Goal: Task Accomplishment & Management: Manage account settings

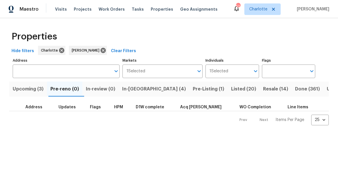
click at [135, 88] on span "In-[GEOGRAPHIC_DATA] (4)" at bounding box center [154, 89] width 64 height 8
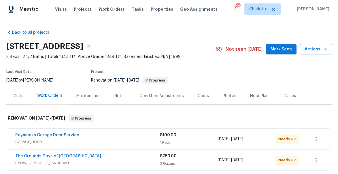
click at [283, 48] on span "Mark Seen" at bounding box center [280, 49] width 21 height 7
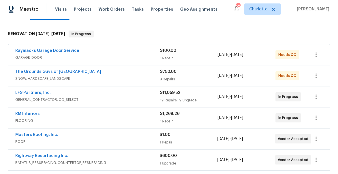
scroll to position [87, 0]
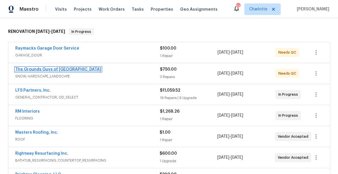
click at [46, 70] on link "The Grounds Guys of [GEOGRAPHIC_DATA]" at bounding box center [58, 69] width 86 height 4
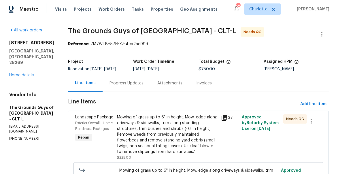
click at [228, 121] on icon at bounding box center [224, 117] width 7 height 7
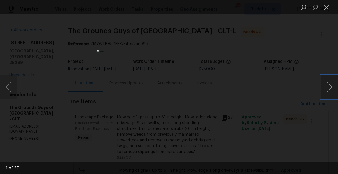
click at [331, 84] on button "Next image" at bounding box center [328, 86] width 17 height 23
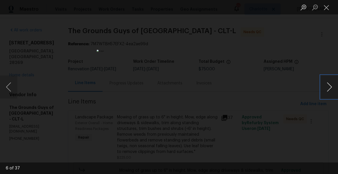
click at [331, 84] on button "Next image" at bounding box center [328, 86] width 17 height 23
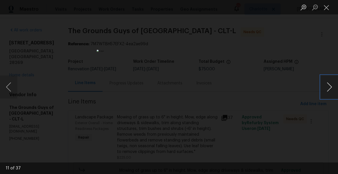
click at [331, 84] on button "Next image" at bounding box center [328, 86] width 17 height 23
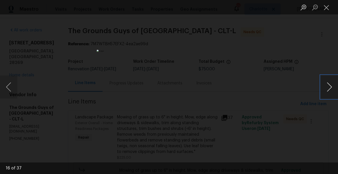
click at [331, 84] on button "Next image" at bounding box center [328, 86] width 17 height 23
click at [326, 6] on button "Close lightbox" at bounding box center [326, 7] width 12 height 10
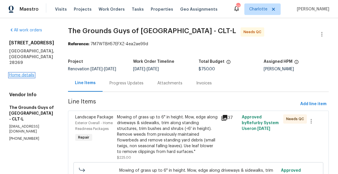
click at [18, 73] on link "Home details" at bounding box center [21, 75] width 25 height 4
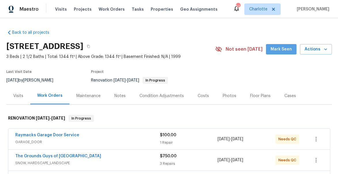
click at [284, 52] on span "Mark Seen" at bounding box center [280, 49] width 21 height 7
click at [120, 95] on div "Notes" at bounding box center [119, 96] width 11 height 6
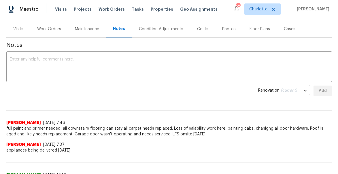
scroll to position [69, 0]
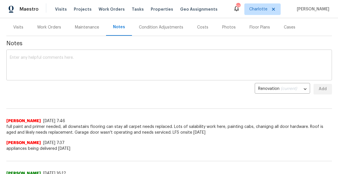
click at [143, 69] on textarea at bounding box center [169, 66] width 318 height 20
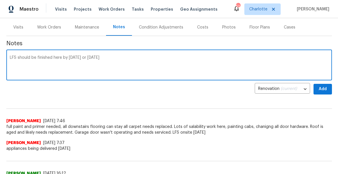
type textarea "LFS should be finished here by tomorrow or Wednesday"
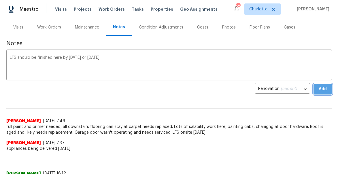
click at [324, 90] on span "Add" at bounding box center [322, 89] width 9 height 7
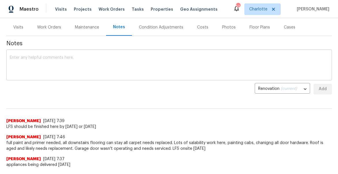
scroll to position [44, 0]
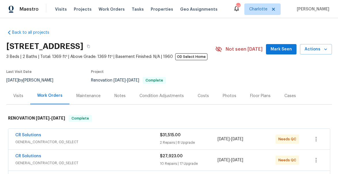
click at [273, 48] on span "Mark Seen" at bounding box center [280, 49] width 21 height 7
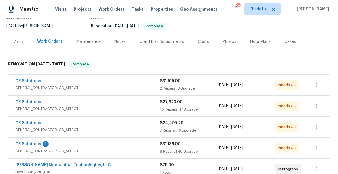
scroll to position [71, 0]
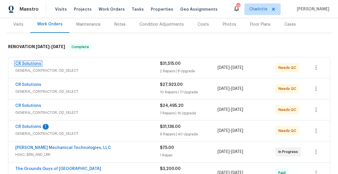
click at [27, 62] on link "CR Solutions" at bounding box center [28, 64] width 26 height 4
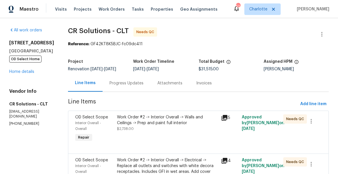
click at [119, 83] on div "Progress Updates" at bounding box center [126, 83] width 34 height 6
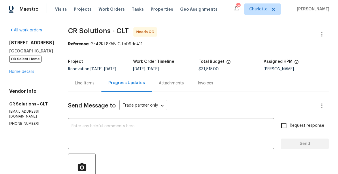
click at [75, 84] on div "Line Items" at bounding box center [85, 83] width 20 height 6
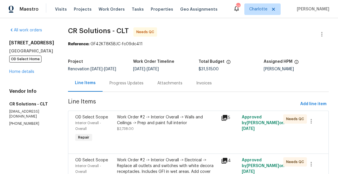
click at [126, 121] on div "Work Order #2 -> Interior Overall -> Walls and Ceilings -> Prep and paint full …" at bounding box center [167, 120] width 100 height 12
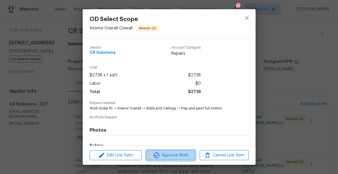
click at [167, 154] on span "Approve Work" at bounding box center [170, 155] width 45 height 7
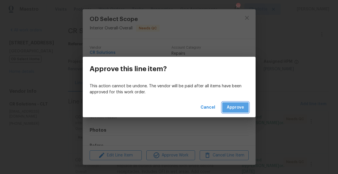
click at [238, 110] on span "Approve" at bounding box center [235, 107] width 17 height 7
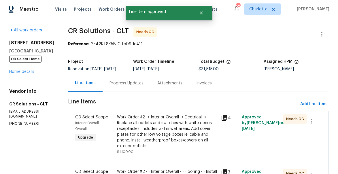
click at [134, 120] on div "Work Order #2 -> Interior Overall -> Electrical -> Replace all outlets and swit…" at bounding box center [167, 131] width 100 height 35
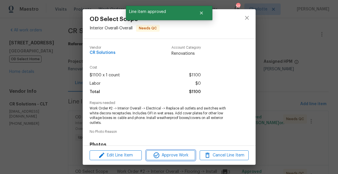
click at [166, 157] on span "Approve Work" at bounding box center [170, 155] width 45 height 7
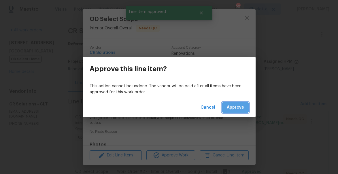
click at [241, 105] on span "Approve" at bounding box center [235, 107] width 17 height 7
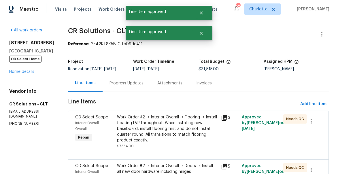
click at [134, 117] on div "Work Order #2 -> Interior Overall -> Flooring -> Install floating LVP throughou…" at bounding box center [167, 128] width 100 height 29
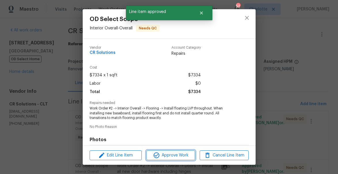
click at [172, 153] on span "Approve Work" at bounding box center [170, 155] width 45 height 7
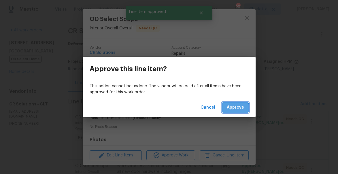
click at [229, 109] on span "Approve" at bounding box center [235, 107] width 17 height 7
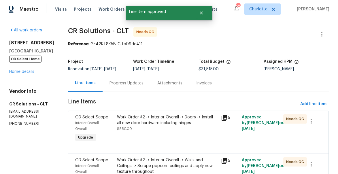
click at [136, 116] on div "Work Order #2 -> Interior Overall -> Doors -> Install all new door hardware inc…" at bounding box center [167, 120] width 100 height 12
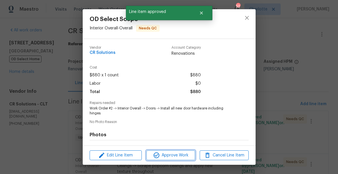
click at [171, 153] on span "Approve Work" at bounding box center [170, 155] width 45 height 7
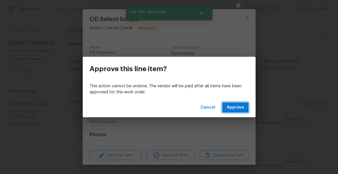
click at [237, 105] on span "Approve" at bounding box center [235, 107] width 17 height 7
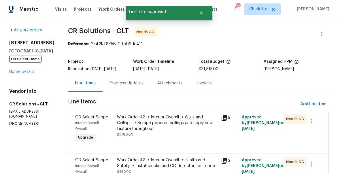
click at [144, 123] on div "Work Order #2 -> Interior Overall -> Walls and Ceilings -> Scrape popcorn ceili…" at bounding box center [167, 122] width 100 height 17
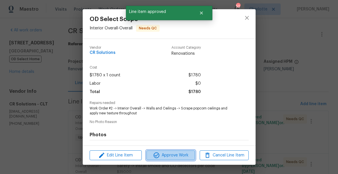
click at [164, 155] on span "Approve Work" at bounding box center [170, 155] width 45 height 7
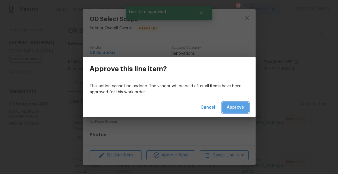
click at [235, 110] on span "Approve" at bounding box center [235, 107] width 17 height 7
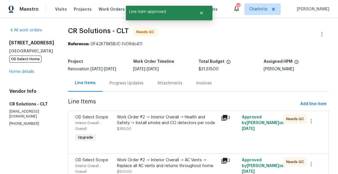
click at [149, 117] on div "Work Order #2 -> Interior Overall -> Health and Safety -> Install smoke and CO …" at bounding box center [167, 120] width 100 height 12
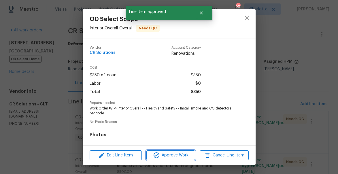
click at [174, 154] on span "Approve Work" at bounding box center [170, 155] width 45 height 7
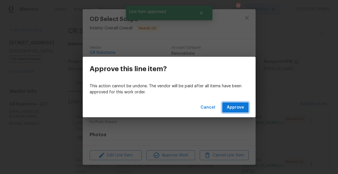
click at [238, 108] on span "Approve" at bounding box center [235, 107] width 17 height 7
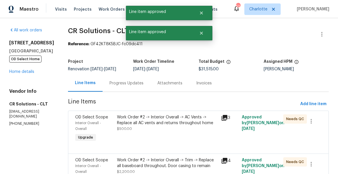
click at [158, 124] on div "Work Order #2 -> Interior Overall -> AC Vents -> Replace all AC vents and retur…" at bounding box center [167, 120] width 100 height 12
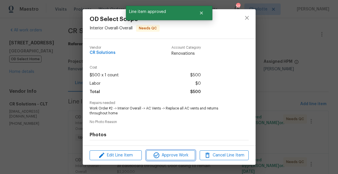
click at [179, 154] on span "Approve Work" at bounding box center [170, 155] width 45 height 7
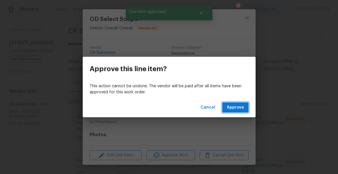
click at [236, 103] on button "Approve" at bounding box center [235, 107] width 26 height 11
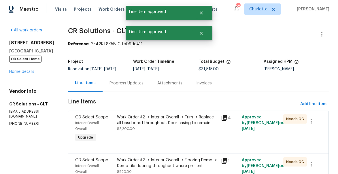
click at [147, 125] on div "Work Order #2 -> Interior Overall -> Trim -> Replace all baseboard throughout. …" at bounding box center [167, 120] width 100 height 12
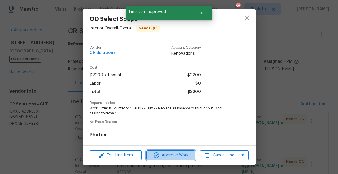
click at [168, 156] on span "Approve Work" at bounding box center [170, 155] width 45 height 7
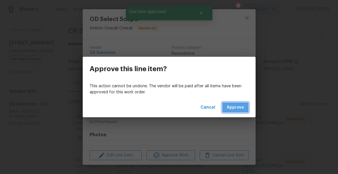
click at [244, 109] on button "Approve" at bounding box center [235, 107] width 26 height 11
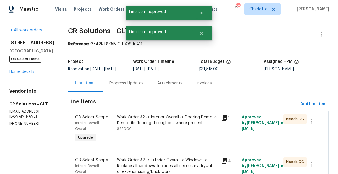
click at [150, 121] on div "Work Order #2 -> Interior Overall -> Flooring Demo -> Demo tile flooring throug…" at bounding box center [167, 120] width 100 height 12
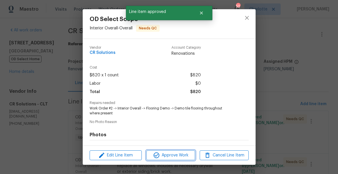
click at [172, 157] on span "Approve Work" at bounding box center [170, 155] width 45 height 7
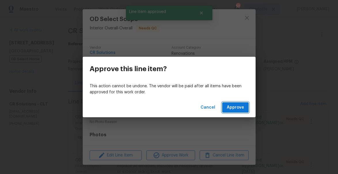
click at [235, 108] on span "Approve" at bounding box center [235, 107] width 17 height 7
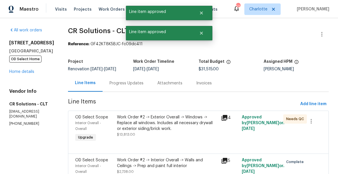
click at [146, 122] on div "Work Order #2 -> Exterior Overall -> Windows -> Replace all windows. Includes a…" at bounding box center [167, 122] width 100 height 17
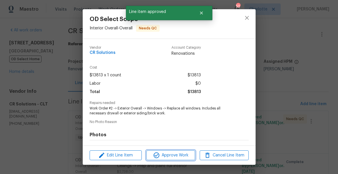
click at [157, 157] on icon "button" at bounding box center [156, 155] width 6 height 6
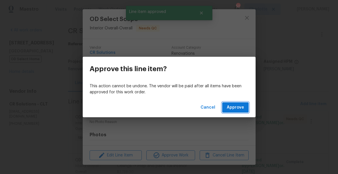
click at [236, 107] on span "Approve" at bounding box center [235, 107] width 17 height 7
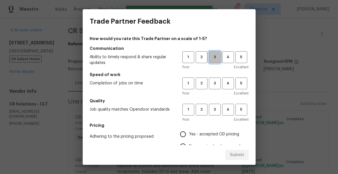
click at [213, 60] on button "3" at bounding box center [215, 57] width 12 height 12
click at [213, 80] on span "3" at bounding box center [214, 83] width 11 height 7
click at [215, 109] on span "3" at bounding box center [214, 109] width 11 height 7
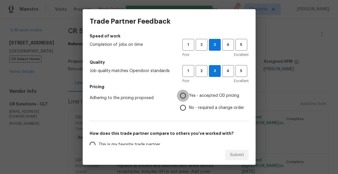
click at [183, 99] on input "Yes - accepted OD pricing" at bounding box center [183, 96] width 12 height 12
radio input "true"
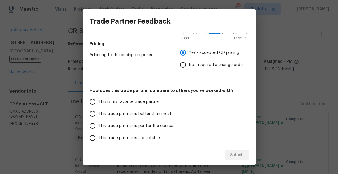
scroll to position [91, 0]
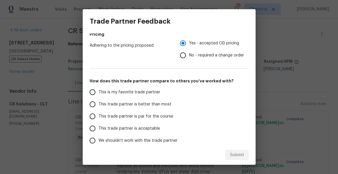
click at [121, 105] on span "This trade partner is better than most" at bounding box center [134, 104] width 73 height 6
click at [98, 105] on input "This trade partner is better than most" at bounding box center [92, 104] width 12 height 12
radio input "false"
click at [140, 113] on span "This trade partner is par for the course" at bounding box center [135, 116] width 75 height 6
click at [98, 113] on input "This trade partner is par for the course" at bounding box center [92, 116] width 12 height 12
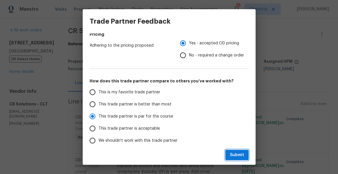
click at [233, 153] on span "Submit" at bounding box center [237, 154] width 14 height 7
radio input "true"
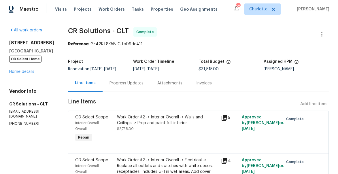
radio input "false"
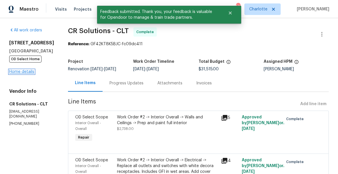
click at [18, 74] on link "Home details" at bounding box center [21, 72] width 25 height 4
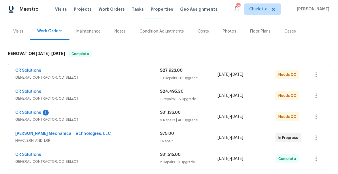
scroll to position [63, 0]
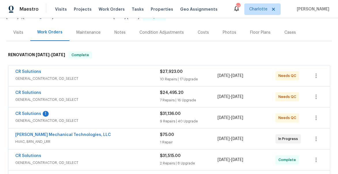
click at [30, 69] on span "CR Solutions" at bounding box center [28, 72] width 26 height 6
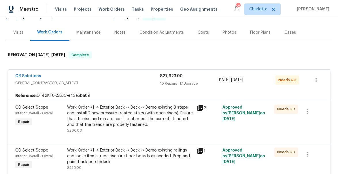
click at [111, 115] on div "Work Order #1 -> Exterior Back -> Deck -> Demo existing 3 steps and Install 2 n…" at bounding box center [130, 116] width 126 height 23
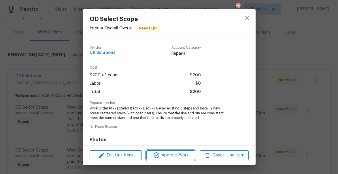
click at [179, 154] on span "Approve Work" at bounding box center [170, 155] width 45 height 7
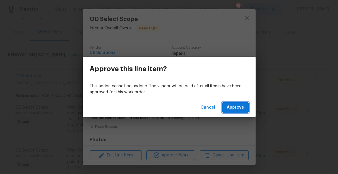
click at [235, 106] on span "Approve" at bounding box center [235, 107] width 17 height 7
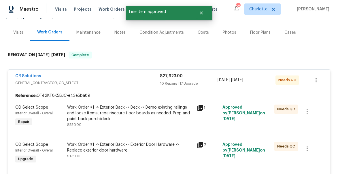
click at [102, 109] on div "Work Order #1 -> Exterior Back -> Deck -> Demo existing railings and loose item…" at bounding box center [130, 113] width 126 height 17
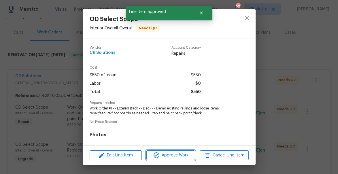
click at [166, 151] on button "Approve Work" at bounding box center [170, 155] width 49 height 10
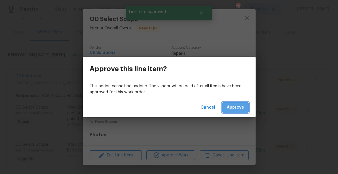
click at [240, 105] on span "Approve" at bounding box center [235, 107] width 17 height 7
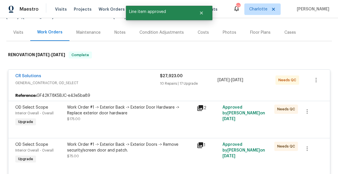
click at [122, 108] on div "Work Order #1 -> Exterior Back -> Exterior Door Hardware -> Replace exterior do…" at bounding box center [130, 111] width 126 height 12
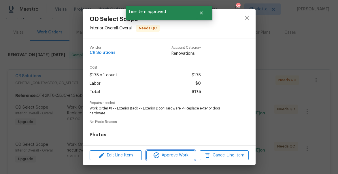
click at [182, 155] on span "Approve Work" at bounding box center [170, 155] width 45 height 7
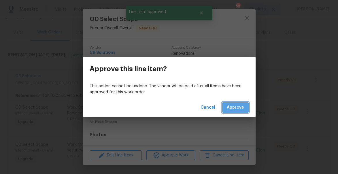
click at [244, 107] on button "Approve" at bounding box center [235, 107] width 26 height 11
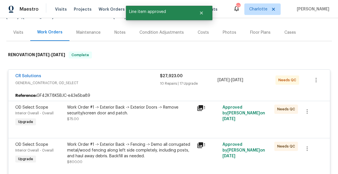
click at [100, 110] on div "Work Order #1 -> Exterior Back -> Exterior Doors -> Remove security/screen door…" at bounding box center [130, 111] width 126 height 12
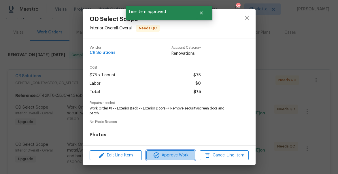
click at [164, 156] on span "Approve Work" at bounding box center [170, 155] width 45 height 7
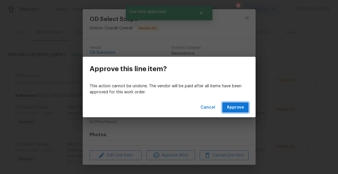
click at [237, 106] on span "Approve" at bounding box center [235, 107] width 17 height 7
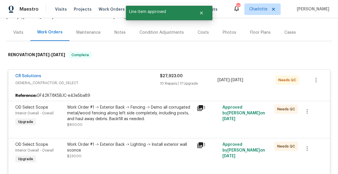
click at [119, 111] on div "Work Order #1 -> Exterior Back -> Fencing -> Demo all corrugated metal/wood fen…" at bounding box center [130, 113] width 126 height 17
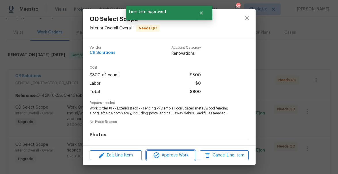
click at [178, 154] on span "Approve Work" at bounding box center [170, 155] width 45 height 7
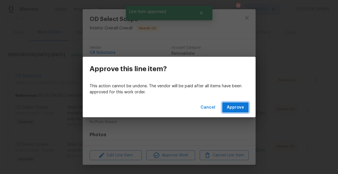
click at [239, 105] on span "Approve" at bounding box center [235, 107] width 17 height 7
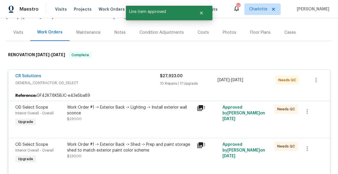
click at [158, 108] on div "Work Order #1 -> Exterior Back -> Lighting -> Install exterior wall sconce" at bounding box center [130, 111] width 126 height 12
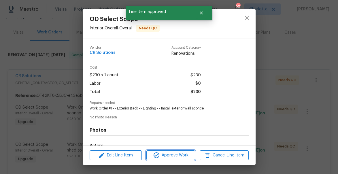
click at [181, 151] on button "Approve Work" at bounding box center [170, 155] width 49 height 10
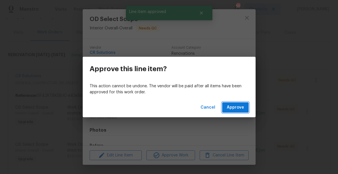
click at [236, 108] on span "Approve" at bounding box center [235, 107] width 17 height 7
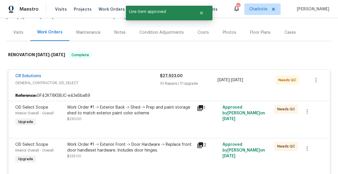
click at [125, 109] on div "Work Order #1 -> Exterior Back -> Shed -> Prep and paint storage shed to match …" at bounding box center [130, 111] width 126 height 12
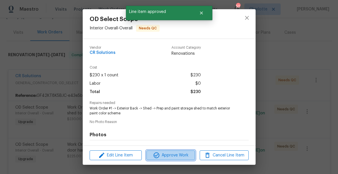
click at [181, 154] on span "Approve Work" at bounding box center [170, 155] width 45 height 7
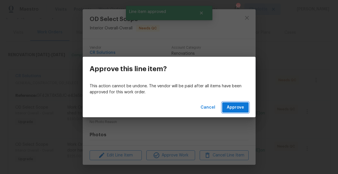
click at [243, 103] on button "Approve" at bounding box center [235, 107] width 26 height 11
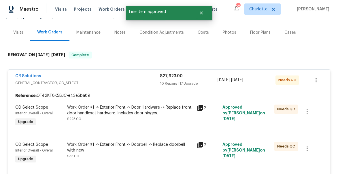
click at [133, 112] on div "Work Order #1 -> Exterior Front -> Door Hardware -> Replace front door handlese…" at bounding box center [130, 111] width 126 height 12
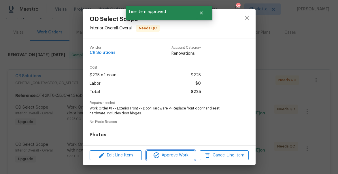
click at [177, 156] on span "Approve Work" at bounding box center [170, 155] width 45 height 7
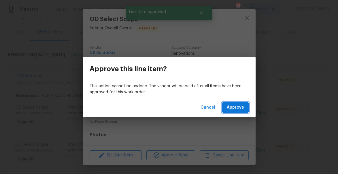
click at [234, 111] on button "Approve" at bounding box center [235, 107] width 26 height 11
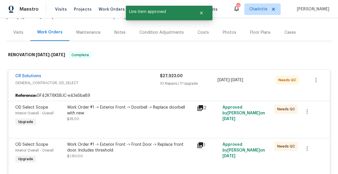
click at [125, 113] on div "Work Order #1 -> Exterior Front -> Doorbell -> Replace doorbell with new" at bounding box center [130, 111] width 126 height 12
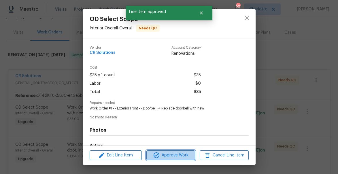
click at [172, 152] on span "Approve Work" at bounding box center [170, 155] width 45 height 7
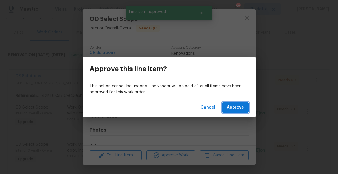
click at [240, 108] on span "Approve" at bounding box center [235, 107] width 17 height 7
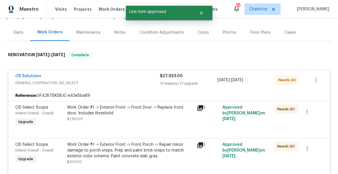
click at [145, 111] on div "Work Order #1 -> Exterior Front -> Front Door -> Replace front door. Includes t…" at bounding box center [130, 111] width 126 height 12
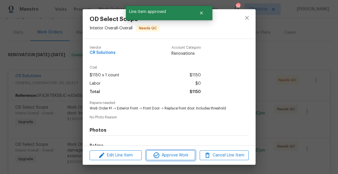
click at [181, 157] on span "Approve Work" at bounding box center [170, 155] width 45 height 7
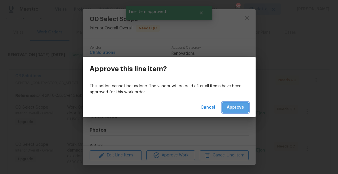
click at [232, 110] on span "Approve" at bounding box center [235, 107] width 17 height 7
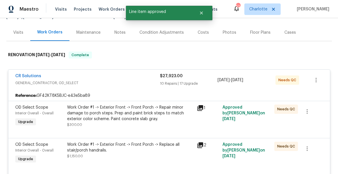
click at [112, 119] on div "Work Order #1 -> Exterior Front -> Front Porch -> Repair minor damage to porch …" at bounding box center [130, 113] width 126 height 17
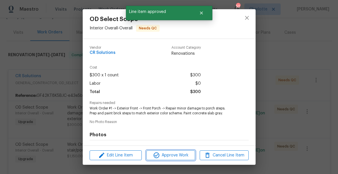
click at [174, 158] on span "Approve Work" at bounding box center [170, 155] width 45 height 7
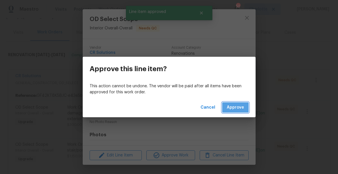
click at [243, 106] on span "Approve" at bounding box center [235, 107] width 17 height 7
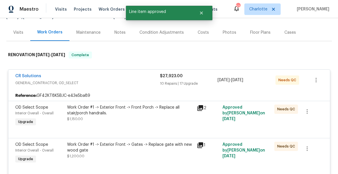
click at [135, 111] on div "Work Order #1 -> Exterior Front -> Front Porch -> Replace all stair/porch handr…" at bounding box center [130, 111] width 126 height 12
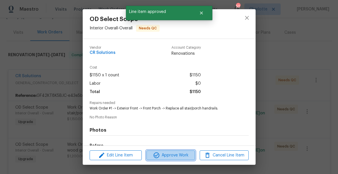
click at [184, 155] on span "Approve Work" at bounding box center [170, 155] width 45 height 7
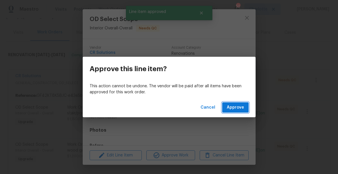
click at [241, 107] on span "Approve" at bounding box center [235, 107] width 17 height 7
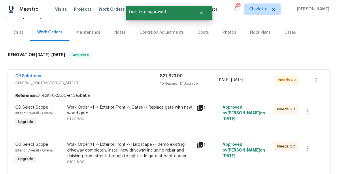
click at [129, 115] on div "Work Order #1 -> Exterior Front -> Gates -> Replace gate with new wood gate" at bounding box center [130, 111] width 126 height 12
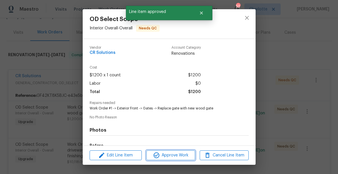
click at [172, 155] on span "Approve Work" at bounding box center [170, 155] width 45 height 7
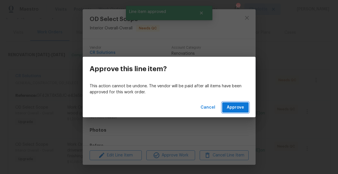
click at [237, 107] on span "Approve" at bounding box center [235, 107] width 17 height 7
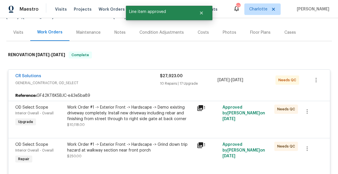
click at [153, 117] on div "Work Order #1 -> Exterior Front -> Hardscape -> Demo existing driveway complete…" at bounding box center [130, 113] width 126 height 17
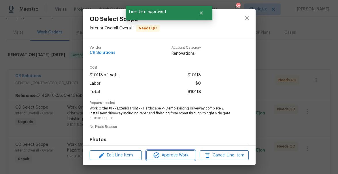
click at [173, 154] on span "Approve Work" at bounding box center [170, 155] width 45 height 7
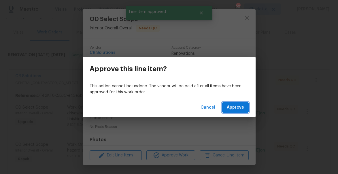
click at [236, 107] on span "Approve" at bounding box center [235, 107] width 17 height 7
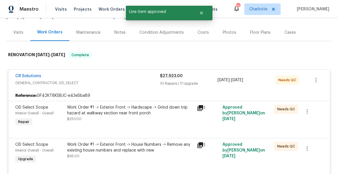
click at [147, 113] on div "Work Order #1 -> Exterior Front -> Hardscape -> Grind down trip hazard at walkw…" at bounding box center [130, 111] width 126 height 12
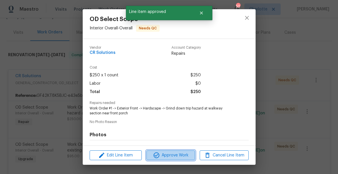
click at [178, 155] on span "Approve Work" at bounding box center [170, 155] width 45 height 7
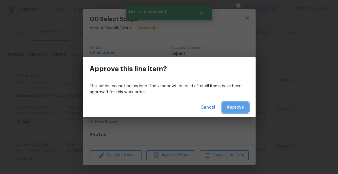
click at [242, 104] on span "Approve" at bounding box center [235, 107] width 17 height 7
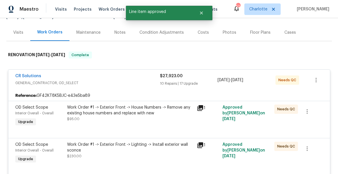
click at [139, 123] on div "Work Order #1 -> Exterior Front -> House Numbers -> Remove any existing house n…" at bounding box center [130, 116] width 130 height 26
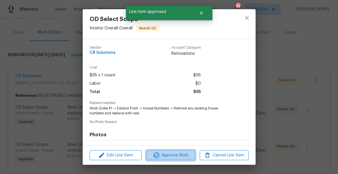
click at [167, 153] on span "Approve Work" at bounding box center [170, 155] width 45 height 7
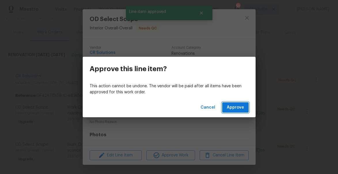
click at [228, 108] on span "Approve" at bounding box center [235, 107] width 17 height 7
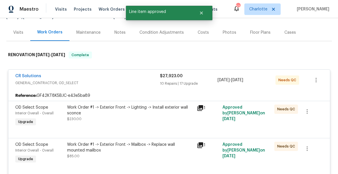
click at [133, 117] on div "Work Order #1 -> Exterior Front -> Lighting -> Install exterior wall sconce $23…" at bounding box center [130, 113] width 126 height 17
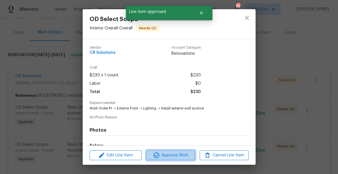
click at [172, 154] on span "Approve Work" at bounding box center [170, 155] width 45 height 7
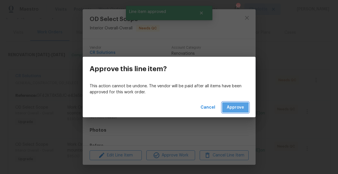
click at [232, 108] on span "Approve" at bounding box center [235, 107] width 17 height 7
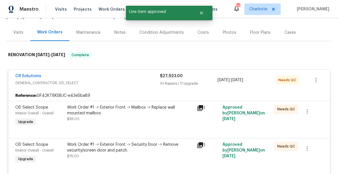
click at [123, 115] on div "Work Order #1 -> Exterior Front -> Mailbox -> Replace wall mounted mailbox" at bounding box center [130, 111] width 126 height 12
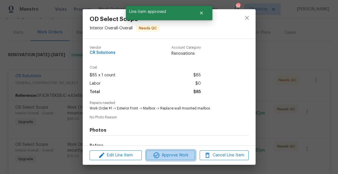
click at [159, 154] on icon "button" at bounding box center [156, 155] width 6 height 6
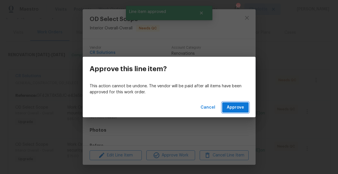
click at [234, 107] on span "Approve" at bounding box center [235, 107] width 17 height 7
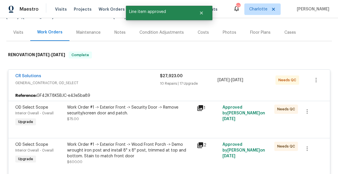
click at [156, 115] on div "Work Order #1 -> Exterior Front -> Security Door -> Remove security/screen door…" at bounding box center [130, 111] width 126 height 12
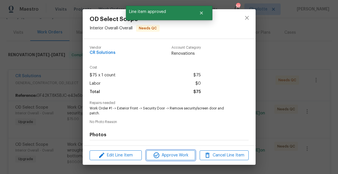
click at [176, 154] on span "Approve Work" at bounding box center [170, 155] width 45 height 7
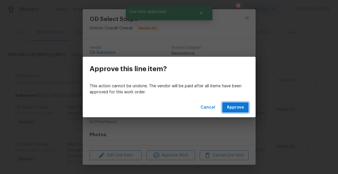
click at [229, 105] on span "Approve" at bounding box center [235, 107] width 17 height 7
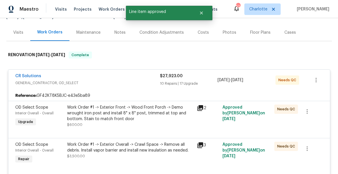
click at [135, 117] on div "Work Order #1 -> Exterior Front -> Wood Front Porch -> Demo wrought iron post a…" at bounding box center [130, 113] width 126 height 17
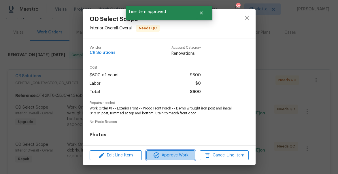
click at [156, 153] on icon "button" at bounding box center [156, 155] width 7 height 7
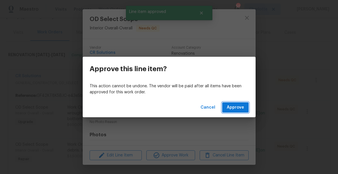
click at [235, 108] on span "Approve" at bounding box center [235, 107] width 17 height 7
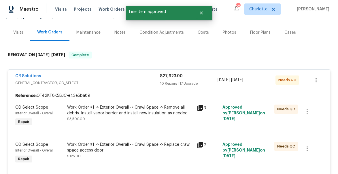
click at [153, 112] on div "Work Order #1 -> Exterior Overall -> Crawl Space -> Remove all debris. Install …" at bounding box center [130, 111] width 126 height 12
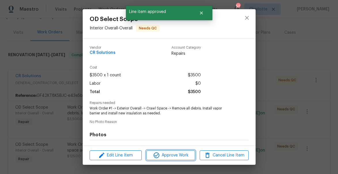
click at [174, 155] on span "Approve Work" at bounding box center [170, 155] width 45 height 7
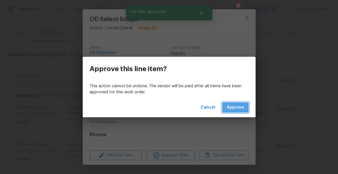
click at [238, 107] on span "Approve" at bounding box center [235, 107] width 17 height 7
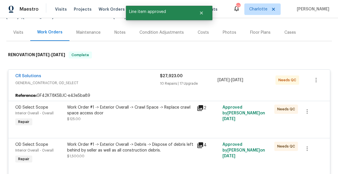
click at [128, 107] on div "Work Order #1 -> Exterior Overall -> Crawl Space -> Replace crawl space access …" at bounding box center [130, 111] width 126 height 12
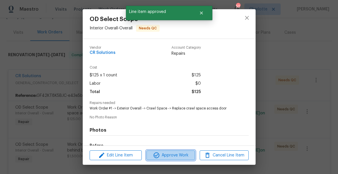
click at [159, 151] on button "Approve Work" at bounding box center [170, 155] width 49 height 10
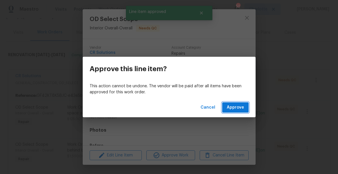
click at [235, 105] on span "Approve" at bounding box center [235, 107] width 17 height 7
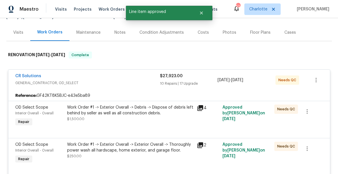
click at [121, 105] on div "Work Order #1 -> Exterior Overall -> Debris -> Dispose of debris left behind by…" at bounding box center [130, 111] width 126 height 12
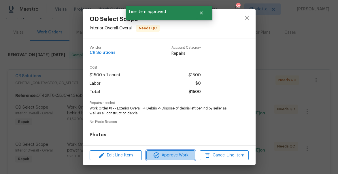
click at [169, 153] on span "Approve Work" at bounding box center [170, 155] width 45 height 7
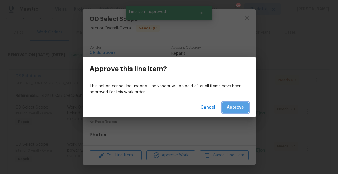
click at [238, 104] on span "Approve" at bounding box center [235, 107] width 17 height 7
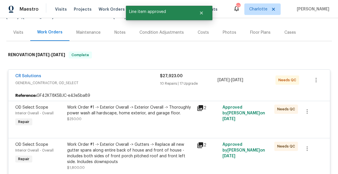
click at [161, 109] on div "Work Order #1 -> Exterior Overall -> Exterior Overall -> Thoroughly power wash …" at bounding box center [130, 111] width 126 height 12
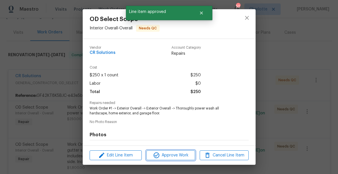
click at [176, 159] on button "Approve Work" at bounding box center [170, 155] width 49 height 10
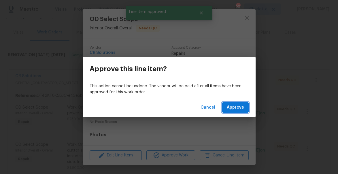
click at [238, 108] on span "Approve" at bounding box center [235, 107] width 17 height 7
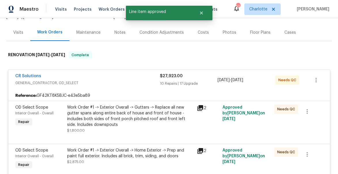
click at [136, 114] on div "Work Order #1 -> Exterior Overall -> Gutters -> Replace all new gutter spans al…" at bounding box center [130, 116] width 126 height 23
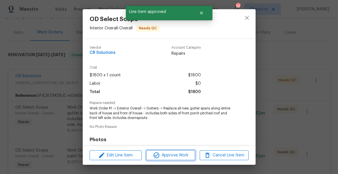
click at [168, 153] on span "Approve Work" at bounding box center [170, 155] width 45 height 7
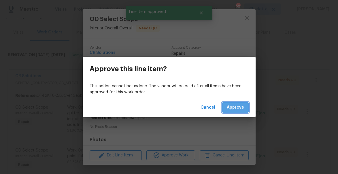
click at [243, 107] on span "Approve" at bounding box center [235, 107] width 17 height 7
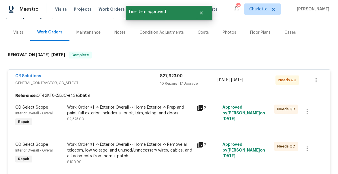
click at [159, 108] on div "Work Order #1 -> Exterior Overall -> Home Exterior -> Prep and paint full exter…" at bounding box center [130, 111] width 126 height 12
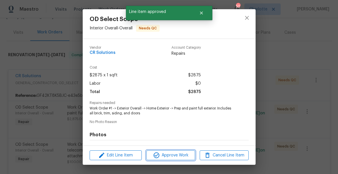
click at [168, 157] on span "Approve Work" at bounding box center [170, 155] width 45 height 7
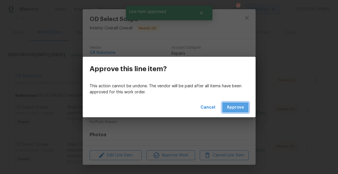
click at [235, 107] on span "Approve" at bounding box center [235, 107] width 17 height 7
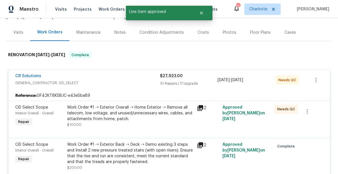
click at [136, 110] on div "Work Order #1 -> Exterior Overall -> Home Exterior -> Remove all telecom, low v…" at bounding box center [130, 113] width 126 height 17
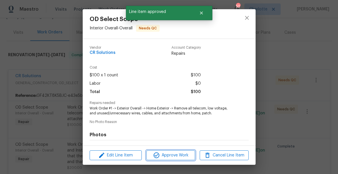
click at [176, 157] on span "Approve Work" at bounding box center [170, 155] width 45 height 7
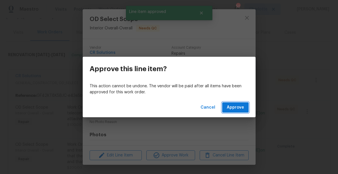
click at [236, 108] on span "Approve" at bounding box center [235, 107] width 17 height 7
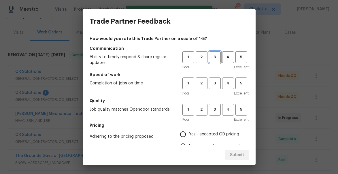
click at [216, 61] on button "3" at bounding box center [215, 57] width 12 height 12
click at [218, 81] on span "3" at bounding box center [214, 83] width 11 height 7
click at [216, 104] on button "3" at bounding box center [215, 110] width 12 height 12
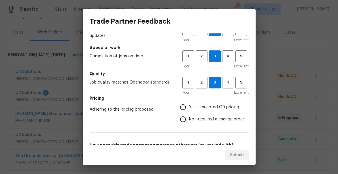
click at [183, 119] on input "No - required a change order" at bounding box center [183, 119] width 12 height 12
radio input "true"
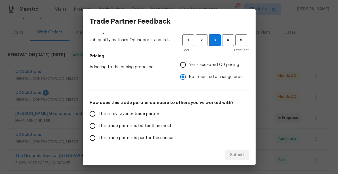
scroll to position [70, 0]
click at [114, 127] on span "This trade partner is better than most" at bounding box center [134, 126] width 73 height 6
click at [98, 127] on input "This trade partner is better than most" at bounding box center [92, 125] width 12 height 12
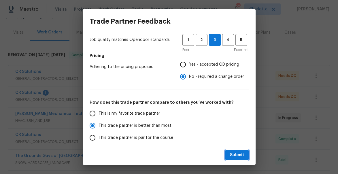
click at [241, 154] on span "Submit" at bounding box center [237, 154] width 14 height 7
radio input "true"
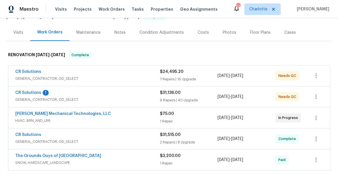
radio input "false"
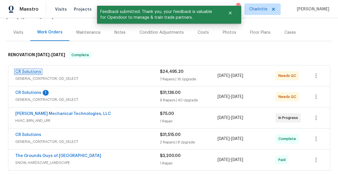
click at [26, 71] on link "CR Solutions" at bounding box center [28, 72] width 26 height 4
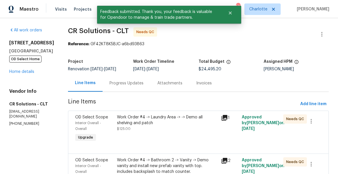
click at [139, 115] on div "Work Order #4 -> Laundry Area -> -> Demo all shelving and patch" at bounding box center [167, 120] width 100 height 12
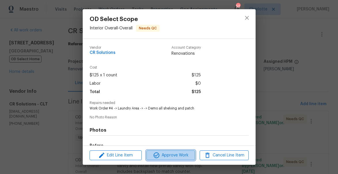
click at [171, 158] on span "Approve Work" at bounding box center [170, 155] width 45 height 7
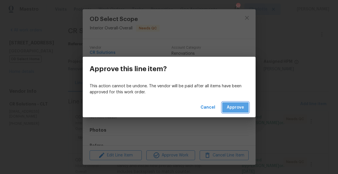
click at [240, 107] on span "Approve" at bounding box center [235, 107] width 17 height 7
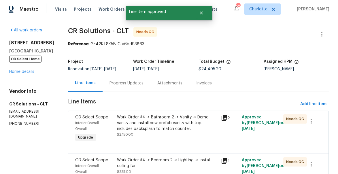
click at [144, 116] on div "Work Order #4 -> Bathroom 2 -> Vanity -> Demo vanity and install new prefab van…" at bounding box center [167, 122] width 100 height 17
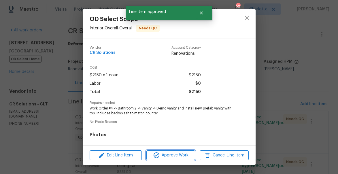
click at [186, 156] on span "Approve Work" at bounding box center [170, 155] width 45 height 7
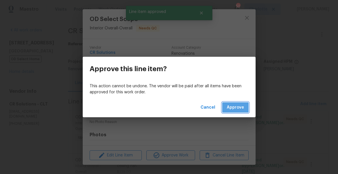
click at [241, 108] on span "Approve" at bounding box center [235, 107] width 17 height 7
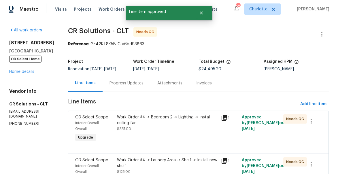
click at [157, 124] on div "Work Order #4 -> Bedroom 2 -> Lighting -> Install ceiling fan" at bounding box center [167, 120] width 100 height 12
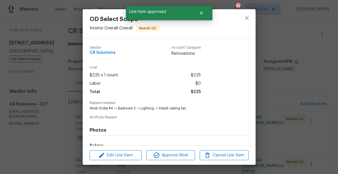
click at [178, 162] on div "Edit Line Item Approve Work Cancel Line Item" at bounding box center [169, 155] width 173 height 19
click at [175, 153] on span "Approve Work" at bounding box center [170, 155] width 45 height 7
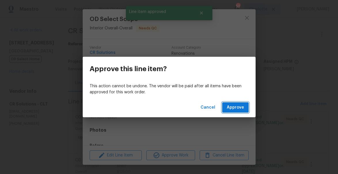
click at [242, 106] on span "Approve" at bounding box center [235, 107] width 17 height 7
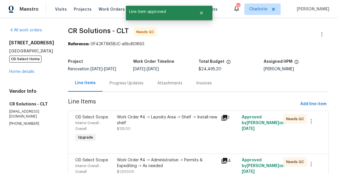
click at [151, 121] on div "Work Order #4 -> Laundry Area -> Shelf -> Install new shelf" at bounding box center [167, 120] width 100 height 12
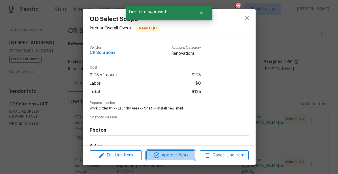
click at [166, 158] on span "Approve Work" at bounding box center [170, 155] width 45 height 7
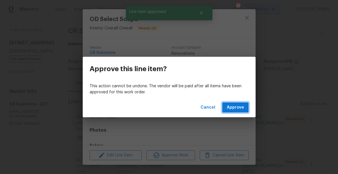
click at [236, 108] on span "Approve" at bounding box center [235, 107] width 17 height 7
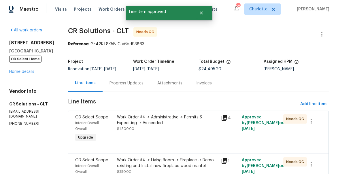
click at [159, 118] on div "Work Order #4 -> Administrative -> Permits & Expediting -> As needed" at bounding box center [167, 120] width 100 height 12
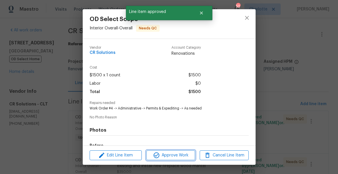
click at [188, 156] on span "Approve Work" at bounding box center [170, 155] width 45 height 7
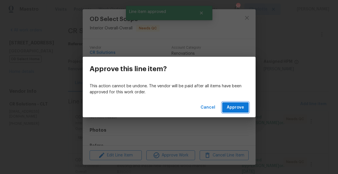
click at [240, 107] on span "Approve" at bounding box center [235, 107] width 17 height 7
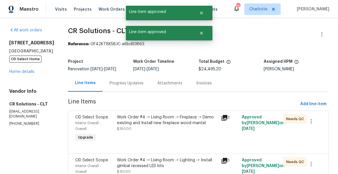
click at [156, 124] on div "Work Order #4 -> Living Room -> Fireplace -> Demo existing and Install new fire…" at bounding box center [167, 120] width 100 height 12
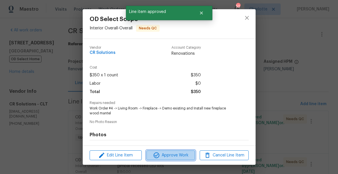
click at [183, 153] on span "Approve Work" at bounding box center [170, 155] width 45 height 7
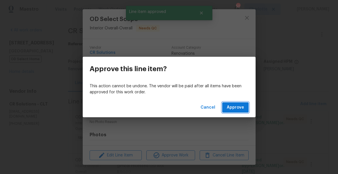
click at [238, 106] on span "Approve" at bounding box center [235, 107] width 17 height 7
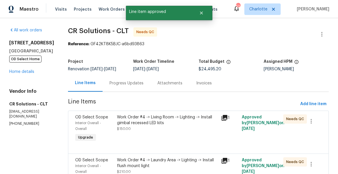
click at [138, 117] on div "Work Order #4 -> Living Room -> Lighting -> Install gimbal recessed LED kits" at bounding box center [167, 120] width 100 height 12
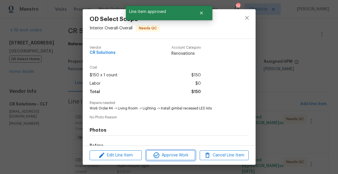
click at [164, 156] on span "Approve Work" at bounding box center [170, 155] width 45 height 7
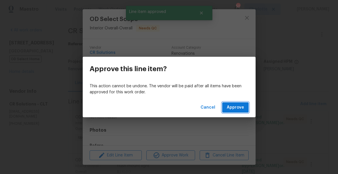
click at [230, 109] on span "Approve" at bounding box center [235, 107] width 17 height 7
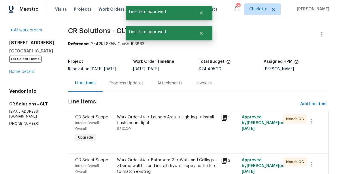
click at [144, 121] on div "Work Order #4 -> Laundry Area -> Lighting -> Install flush mount light" at bounding box center [167, 120] width 100 height 12
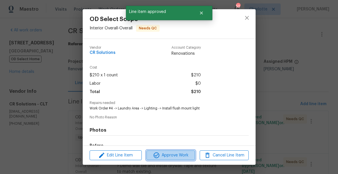
click at [177, 157] on span "Approve Work" at bounding box center [170, 155] width 45 height 7
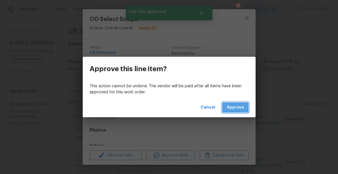
click at [231, 107] on span "Approve" at bounding box center [235, 107] width 17 height 7
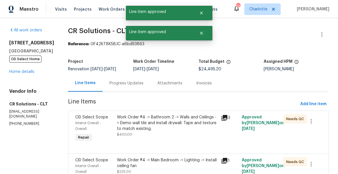
click at [161, 124] on div "Work Order #4 -> Bathroom 2 -> Walls and Ceilings -> Demo wall tile and install…" at bounding box center [167, 122] width 100 height 17
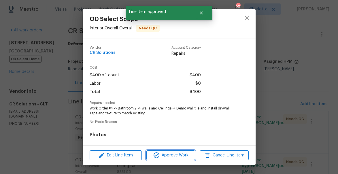
click at [189, 157] on span "Approve Work" at bounding box center [170, 155] width 45 height 7
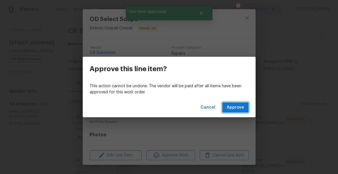
click at [241, 105] on span "Approve" at bounding box center [235, 107] width 17 height 7
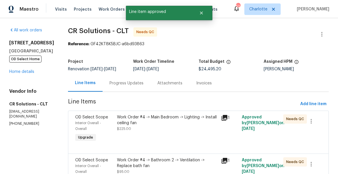
click at [143, 118] on div "Work Order #4 -> Main Bedroom -> Lighting -> Install ceiling fan" at bounding box center [167, 120] width 100 height 12
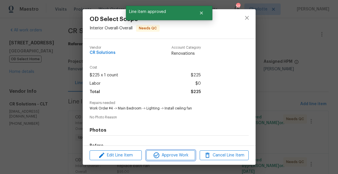
click at [172, 155] on span "Approve Work" at bounding box center [170, 155] width 45 height 7
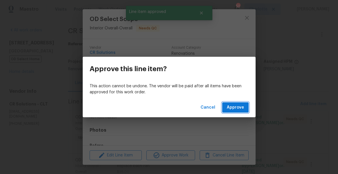
click at [237, 109] on span "Approve" at bounding box center [235, 107] width 17 height 7
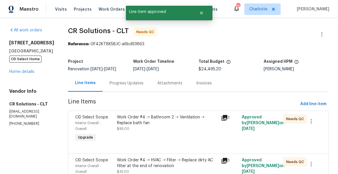
click at [150, 117] on div "Work Order #4 -> Bathroom 2 -> Ventilation -> Replace bath fan" at bounding box center [167, 120] width 100 height 12
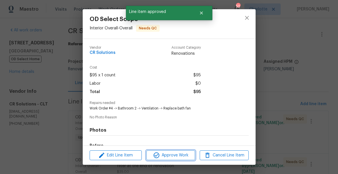
click at [164, 153] on span "Approve Work" at bounding box center [170, 155] width 45 height 7
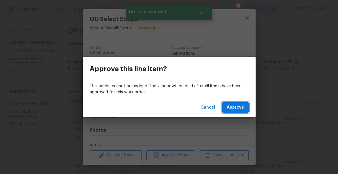
click at [237, 109] on span "Approve" at bounding box center [235, 107] width 17 height 7
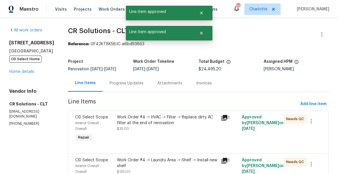
click at [147, 119] on div "Work Order #4 -> HVAC -> Filter -> Replace dirty AC filter at the end of renova…" at bounding box center [167, 120] width 100 height 12
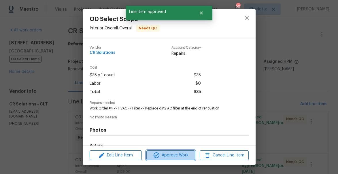
click at [173, 153] on span "Approve Work" at bounding box center [170, 155] width 45 height 7
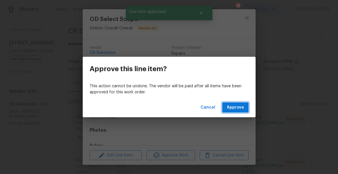
click at [234, 105] on span "Approve" at bounding box center [235, 107] width 17 height 7
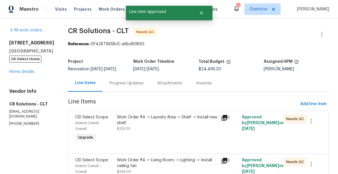
click at [151, 123] on div "Work Order #4 -> Laundry Area -> Shelf -> Install new shelf" at bounding box center [167, 120] width 100 height 12
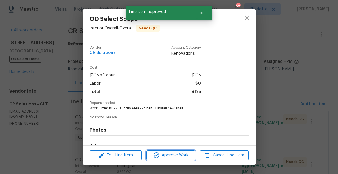
click at [172, 155] on span "Approve Work" at bounding box center [170, 155] width 45 height 7
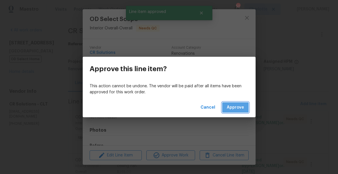
click at [242, 105] on span "Approve" at bounding box center [235, 107] width 17 height 7
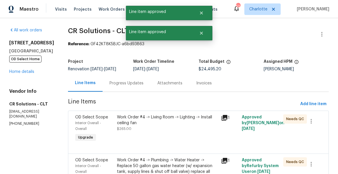
click at [151, 117] on div "Work Order #4 -> Living Room -> Lighting -> Install ceiling fan" at bounding box center [167, 120] width 100 height 12
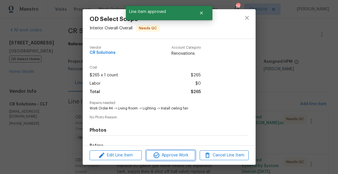
click at [163, 152] on span "Approve Work" at bounding box center [170, 155] width 45 height 7
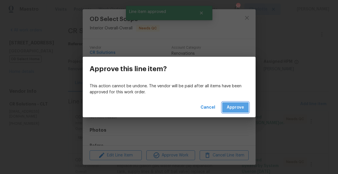
click at [231, 106] on span "Approve" at bounding box center [235, 107] width 17 height 7
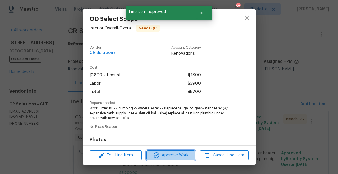
click at [165, 152] on span "Approve Work" at bounding box center [170, 155] width 45 height 7
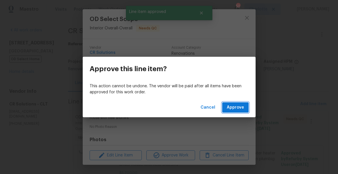
click at [234, 108] on span "Approve" at bounding box center [235, 107] width 17 height 7
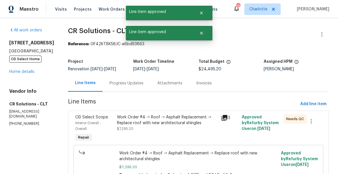
click at [158, 126] on div "Work Order #4 -> Roof -> Asphalt Replacement -> Replace roof with new architect…" at bounding box center [167, 120] width 100 height 12
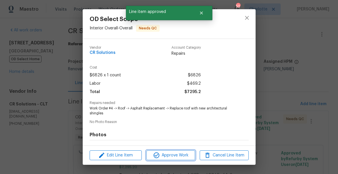
click at [174, 155] on span "Approve Work" at bounding box center [170, 155] width 45 height 7
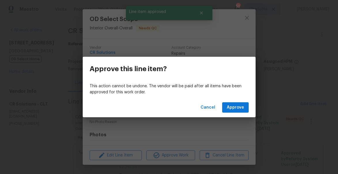
click at [229, 114] on div "Cancel Approve" at bounding box center [169, 108] width 173 height 20
click at [230, 112] on button "Approve" at bounding box center [235, 107] width 26 height 11
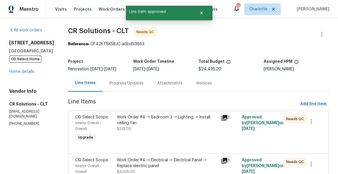
click at [158, 122] on div "Work Order #4 -> Bedroom 3 -> Lighting -> Install ceiling fan" at bounding box center [167, 120] width 100 height 12
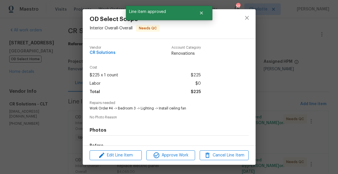
click at [168, 147] on div "Edit Line Item Approve Work Cancel Line Item" at bounding box center [169, 155] width 173 height 19
click at [171, 156] on span "Approve Work" at bounding box center [170, 155] width 45 height 7
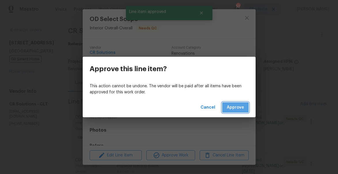
click at [234, 105] on span "Approve" at bounding box center [235, 107] width 17 height 7
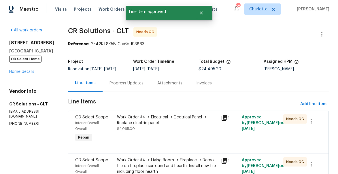
click at [163, 130] on div "Work Order #4 -> Electrical -> Electrical Panel -> Replace electric panel $4,06…" at bounding box center [167, 122] width 100 height 17
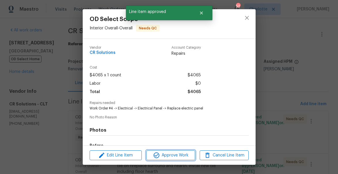
click at [174, 155] on span "Approve Work" at bounding box center [170, 155] width 45 height 7
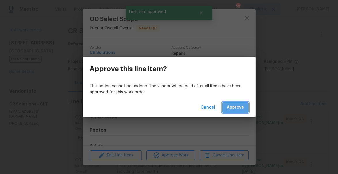
click at [236, 110] on span "Approve" at bounding box center [235, 107] width 17 height 7
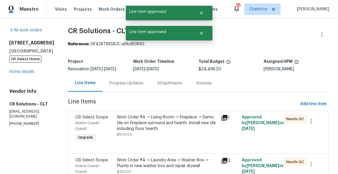
click at [162, 122] on div "Work Order #4 -> Living Room -> Fireplace -> Demo tile on fireplace surround an…" at bounding box center [167, 122] width 100 height 17
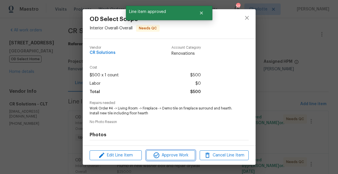
click at [186, 155] on span "Approve Work" at bounding box center [170, 155] width 45 height 7
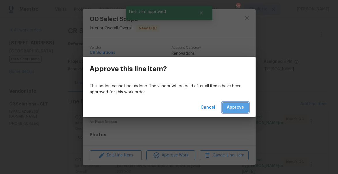
click at [236, 105] on span "Approve" at bounding box center [235, 107] width 17 height 7
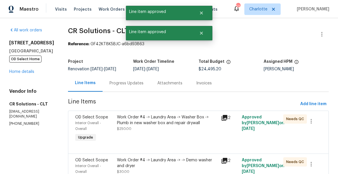
click at [144, 127] on div "Work Order #4 -> Laundry Area -> Washer Box -> Plumb in new washer box and repa…" at bounding box center [167, 122] width 100 height 17
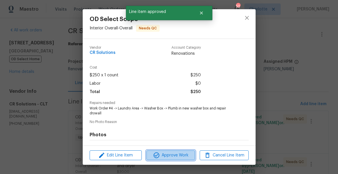
click at [177, 157] on span "Approve Work" at bounding box center [170, 155] width 45 height 7
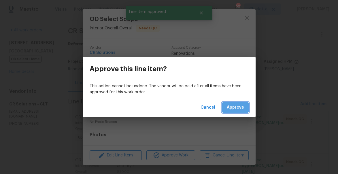
click at [237, 109] on span "Approve" at bounding box center [235, 107] width 17 height 7
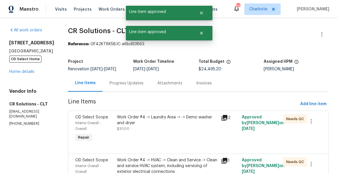
click at [149, 118] on div "Work Order #4 -> Laundry Area -> -> Demo washer and dryer" at bounding box center [167, 120] width 100 height 12
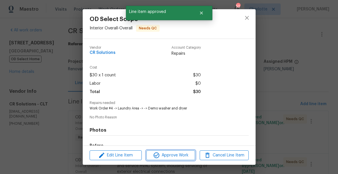
click at [188, 155] on span "Approve Work" at bounding box center [170, 155] width 45 height 7
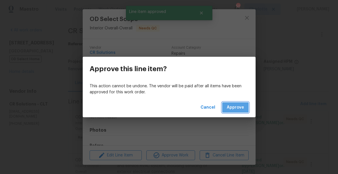
click at [241, 107] on span "Approve" at bounding box center [235, 107] width 17 height 7
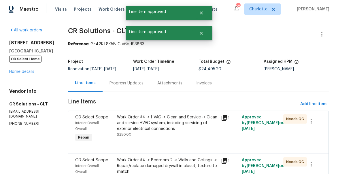
click at [148, 130] on div "Work Order #4 -> HVAC -> Clean and Service -> Clean and service HVAC system, in…" at bounding box center [167, 122] width 100 height 17
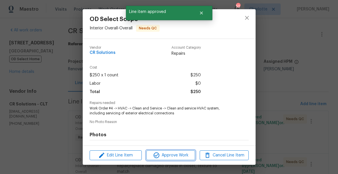
click at [177, 158] on span "Approve Work" at bounding box center [170, 155] width 45 height 7
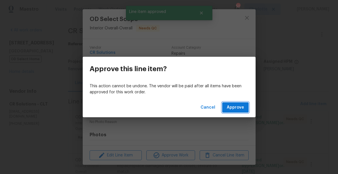
click at [239, 107] on span "Approve" at bounding box center [235, 107] width 17 height 7
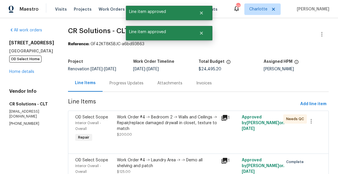
click at [176, 120] on div "Work Order #4 -> Bedroom 2 -> Walls and Ceilings -> Repair/replace damaged dryw…" at bounding box center [167, 122] width 100 height 17
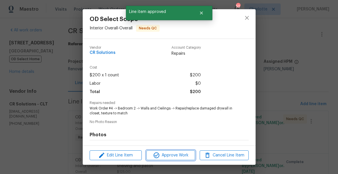
click at [192, 156] on span "Approve Work" at bounding box center [170, 155] width 45 height 7
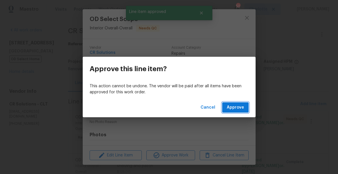
click at [240, 104] on span "Approve" at bounding box center [235, 107] width 17 height 7
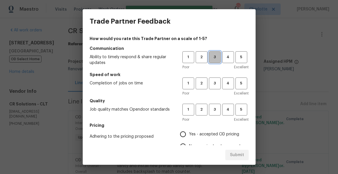
click at [216, 59] on span "3" at bounding box center [214, 57] width 11 height 7
click at [217, 83] on span "3" at bounding box center [214, 83] width 11 height 7
click at [219, 109] on span "3" at bounding box center [214, 109] width 11 height 7
click at [189, 130] on input "Yes - accepted OD pricing" at bounding box center [183, 134] width 12 height 12
radio input "true"
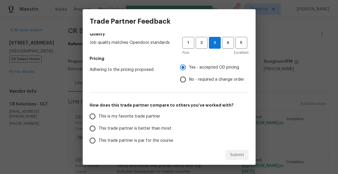
scroll to position [86, 0]
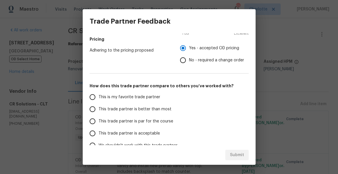
click at [124, 109] on span "This trade partner is better than most" at bounding box center [134, 109] width 73 height 6
click at [98, 109] on input "This trade partner is better than most" at bounding box center [92, 109] width 12 height 12
click at [246, 158] on button "Submit" at bounding box center [236, 155] width 23 height 11
radio input "true"
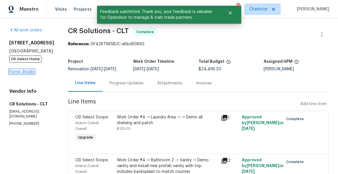
click at [27, 73] on link "Home details" at bounding box center [21, 72] width 25 height 4
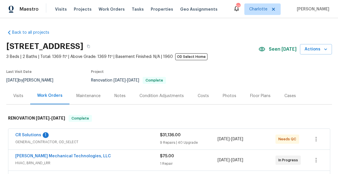
click at [123, 95] on div "Notes" at bounding box center [119, 96] width 11 height 6
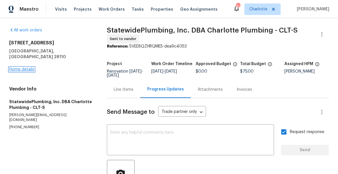
click at [21, 67] on link "Home details" at bounding box center [21, 69] width 25 height 4
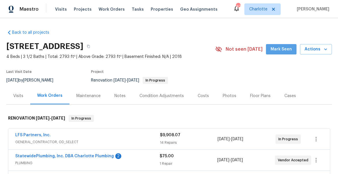
click at [284, 48] on span "Mark Seen" at bounding box center [280, 49] width 21 height 7
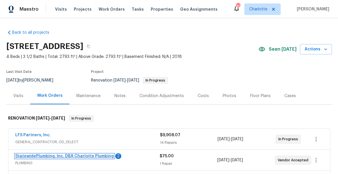
click at [66, 157] on link "StatewidePlumbing, Inc. DBA Charlotte Plumbing" at bounding box center [64, 156] width 98 height 4
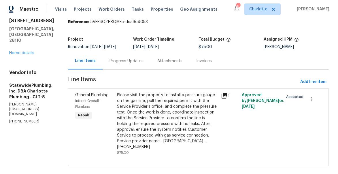
scroll to position [27, 0]
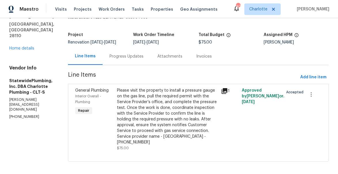
click at [134, 59] on div "Progress Updates" at bounding box center [126, 57] width 34 height 6
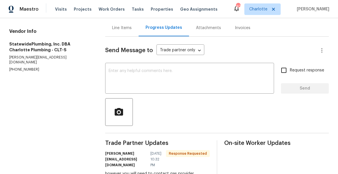
scroll to position [85, 0]
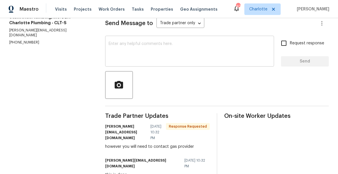
click at [148, 52] on textarea at bounding box center [190, 52] width 162 height 20
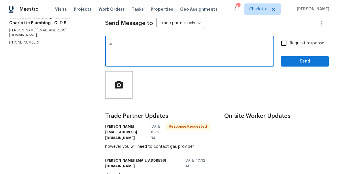
type textarea "d"
type textarea "thats what I wanted you to do, was pull the permit and coordinate the inspectio…"
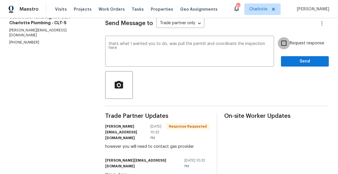
click at [286, 46] on input "Request response" at bounding box center [284, 43] width 12 height 12
checkbox input "true"
click at [307, 65] on span "Send" at bounding box center [304, 61] width 39 height 7
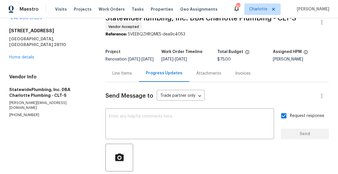
scroll to position [0, 0]
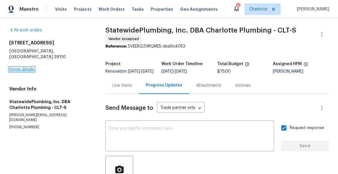
click at [26, 67] on link "Home details" at bounding box center [21, 69] width 25 height 4
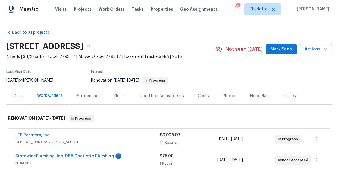
click at [284, 48] on span "Mark Seen" at bounding box center [280, 49] width 21 height 7
click at [123, 98] on div "Notes" at bounding box center [119, 96] width 11 height 6
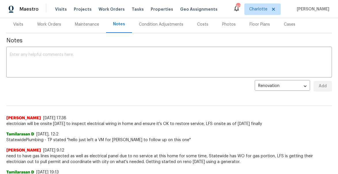
scroll to position [72, 0]
click at [104, 71] on textarea at bounding box center [169, 62] width 318 height 20
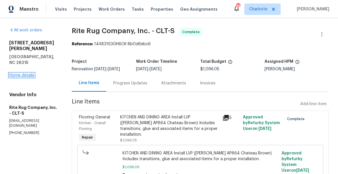
click at [30, 73] on link "Home details" at bounding box center [21, 75] width 25 height 4
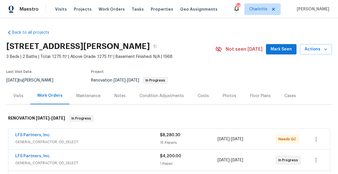
click at [277, 51] on span "Mark Seen" at bounding box center [280, 49] width 21 height 7
click at [121, 95] on div "Notes" at bounding box center [119, 96] width 11 height 6
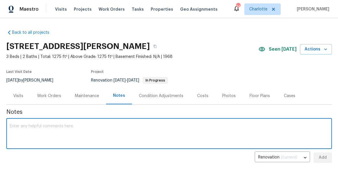
drag, startPoint x: 129, startPoint y: 135, endPoint x: 130, endPoint y: 122, distance: 13.3
click at [129, 135] on textarea at bounding box center [169, 134] width 318 height 20
type textarea "HW sand and refinish starts today"
click at [328, 158] on button "Add" at bounding box center [322, 157] width 18 height 11
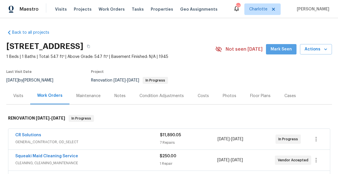
click at [283, 46] on span "Mark Seen" at bounding box center [280, 49] width 21 height 7
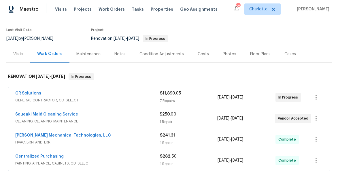
scroll to position [38, 0]
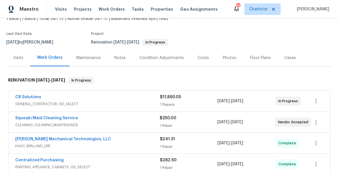
click at [118, 58] on div "Notes" at bounding box center [119, 58] width 11 height 6
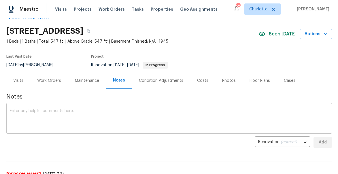
scroll to position [38, 0]
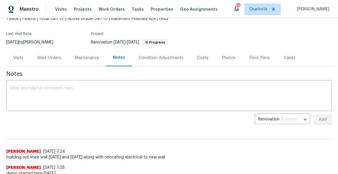
click at [120, 105] on textarea at bounding box center [169, 96] width 318 height 20
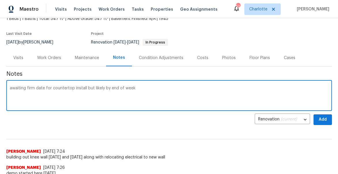
type textarea "awaiting firm date for countertop install but likely by end of week"
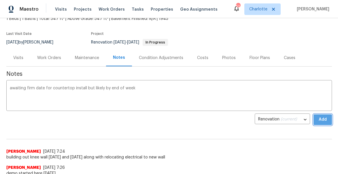
click at [321, 117] on span "Add" at bounding box center [322, 119] width 9 height 7
